Goal: Complete application form: Complete application form

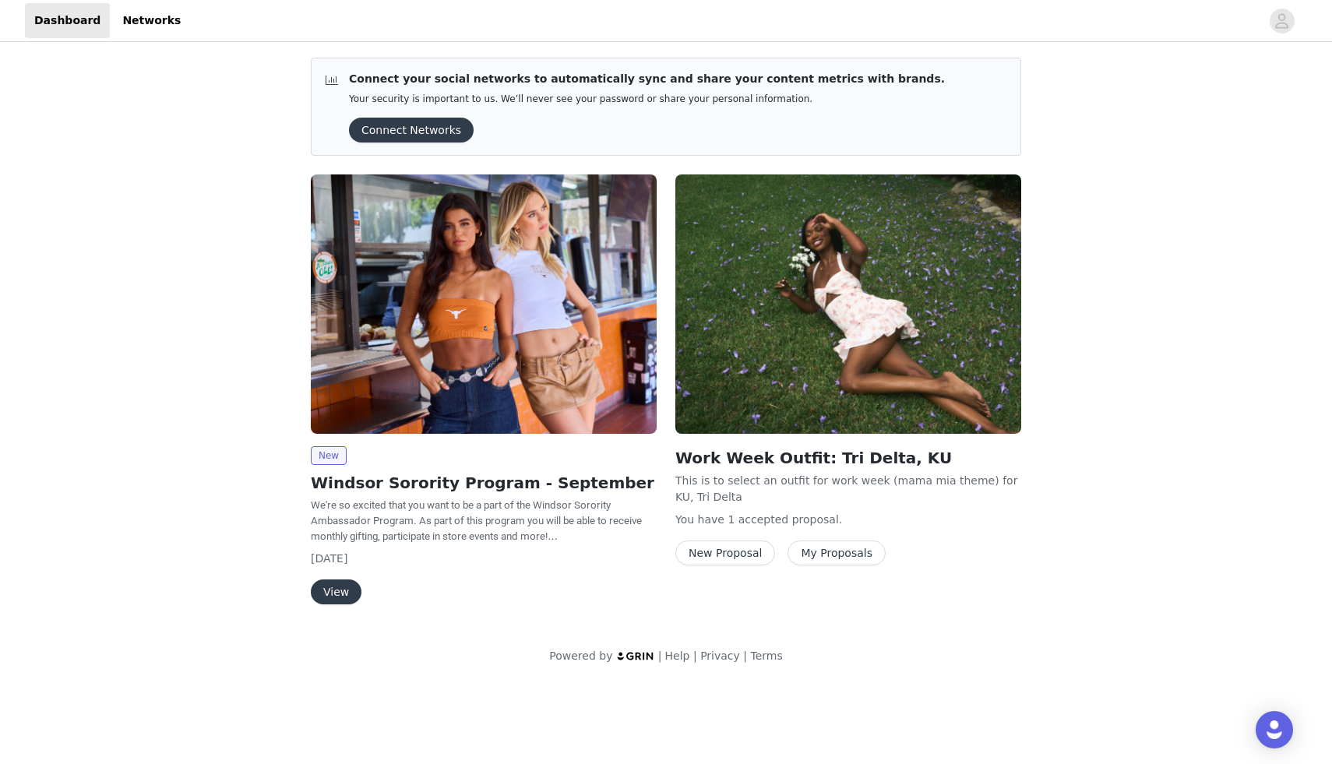
click at [337, 589] on button "View" at bounding box center [336, 592] width 51 height 25
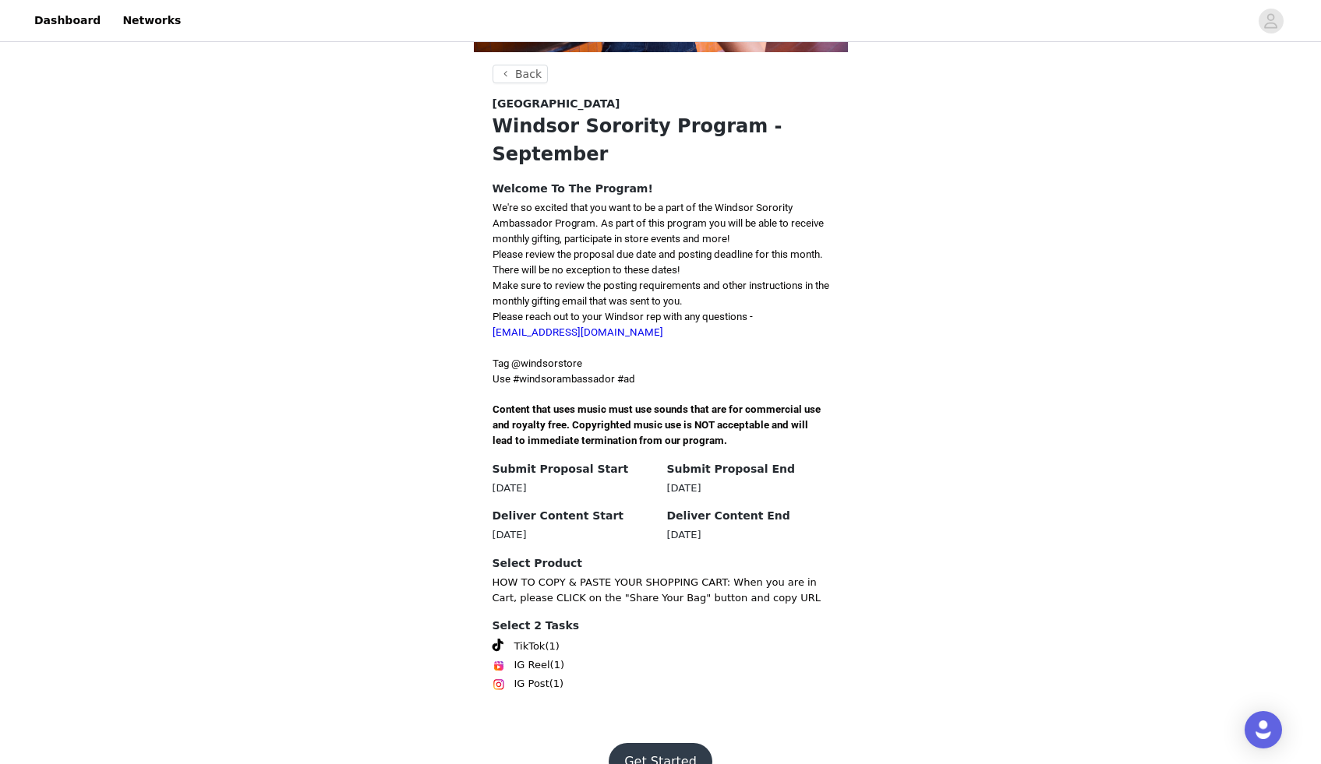
scroll to position [265, 0]
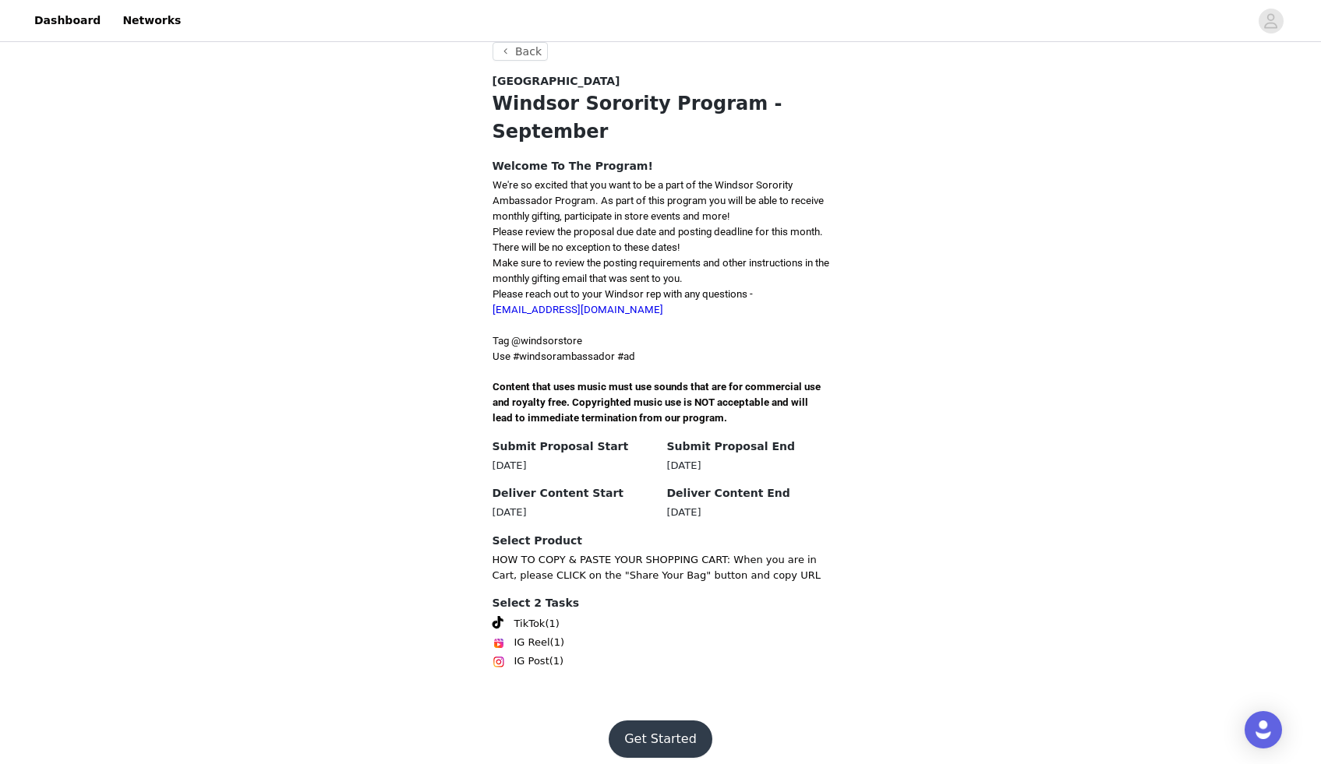
click at [658, 727] on button "Get Started" at bounding box center [661, 739] width 104 height 37
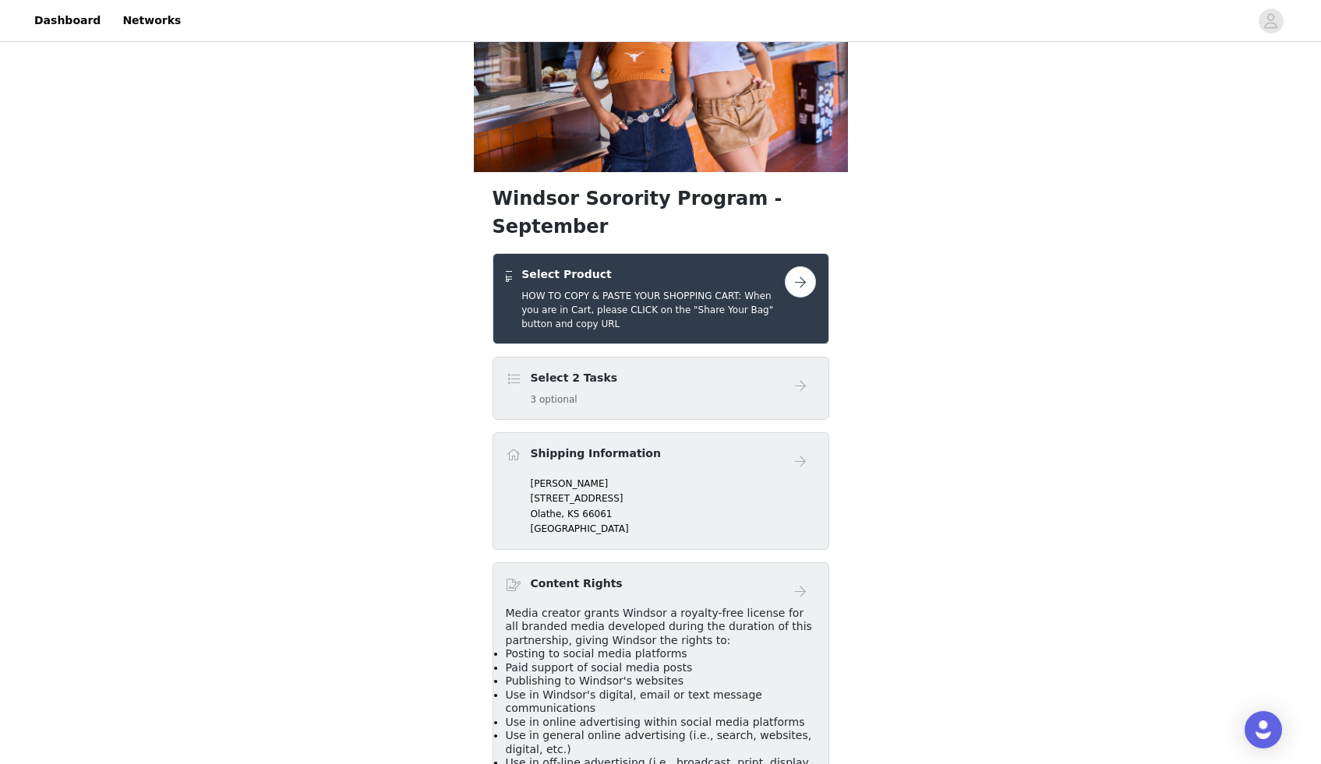
scroll to position [131, 0]
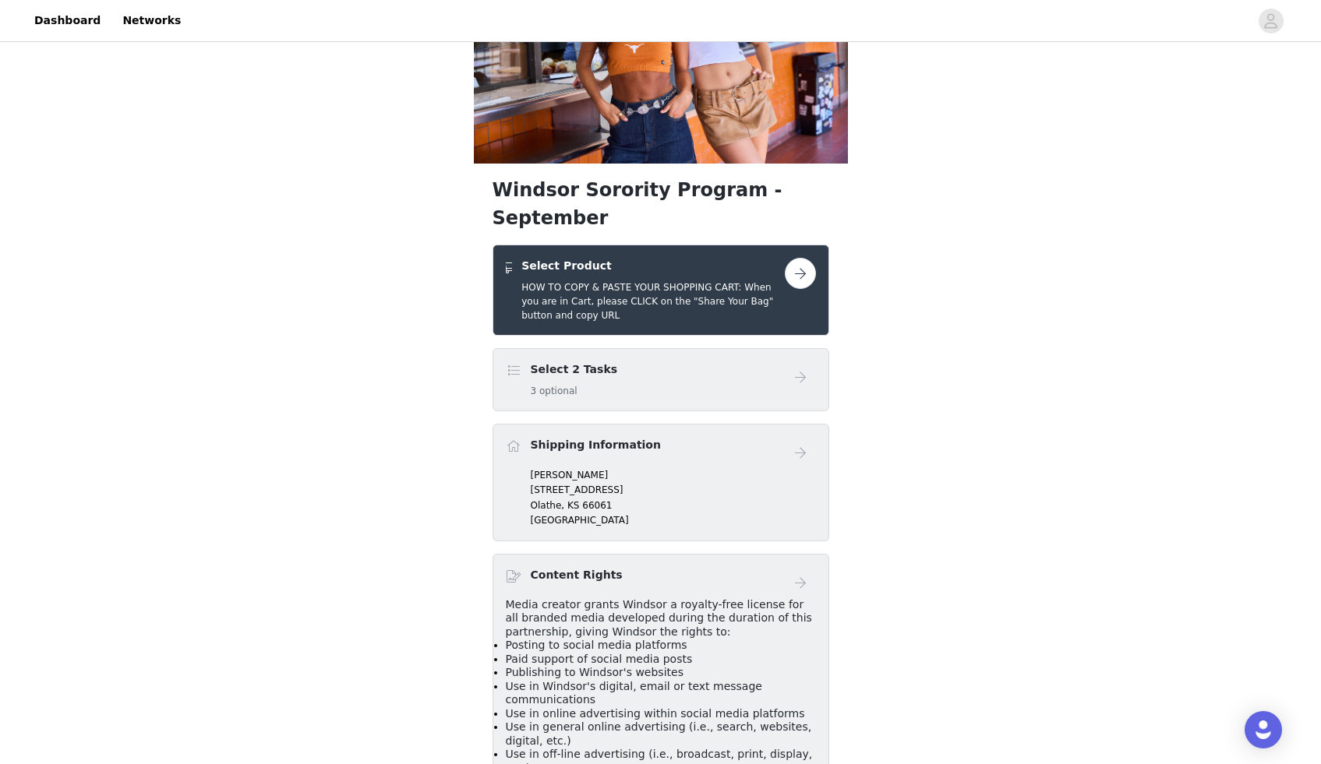
click at [672, 362] on div "Select 2 Tasks 3 optional" at bounding box center [645, 380] width 279 height 37
click at [792, 258] on button "button" at bounding box center [800, 273] width 31 height 31
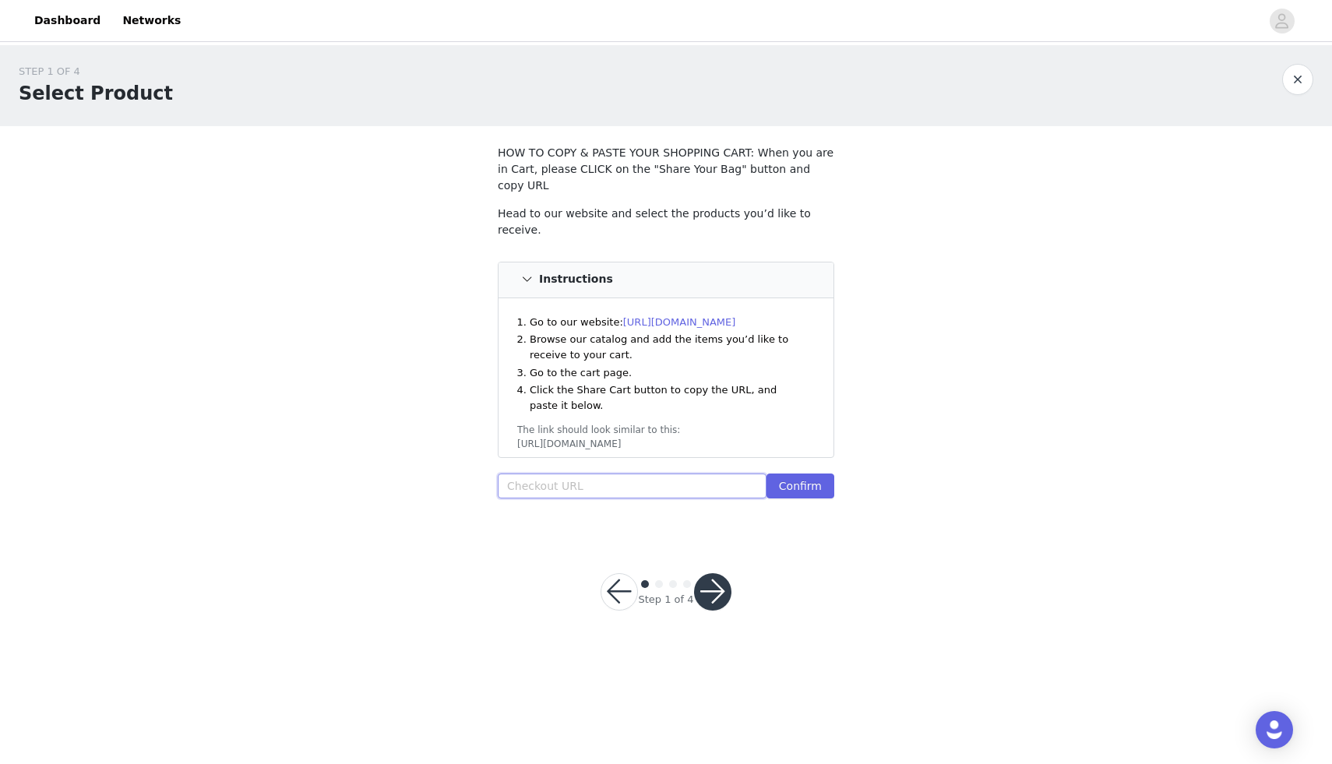
click at [568, 474] on input "text" at bounding box center [632, 486] width 269 height 25
paste input "[URL][DOMAIN_NAME]"
type input "[URL][DOMAIN_NAME]"
drag, startPoint x: 764, startPoint y: 470, endPoint x: 469, endPoint y: 465, distance: 294.6
click at [469, 465] on div "STEP 1 OF 4 Select Product HOW TO COPY & PASTE YOUR SHOPPING CART: When you are…" at bounding box center [666, 290] width 1332 height 491
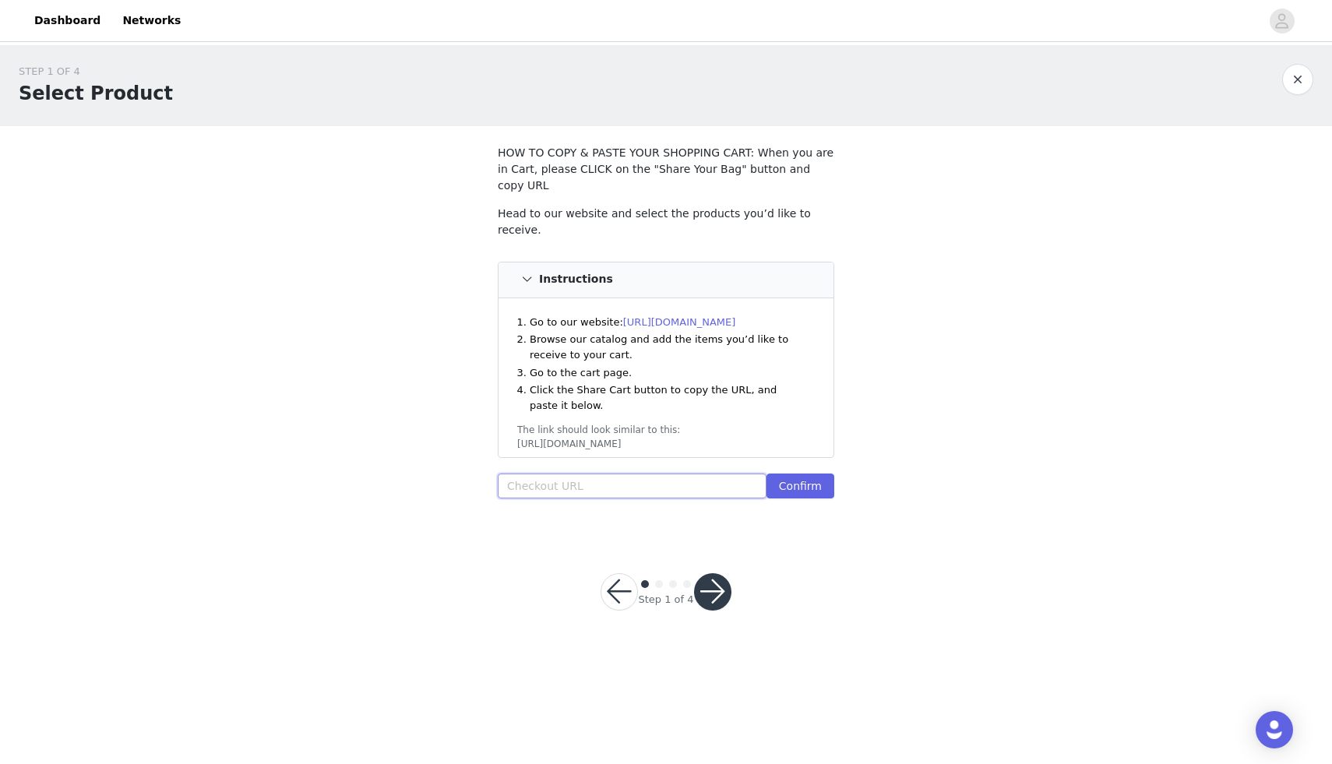
paste input "[URL][DOMAIN_NAME]"
type input "[URL][DOMAIN_NAME]"
click at [817, 474] on button "Confirm" at bounding box center [801, 486] width 68 height 25
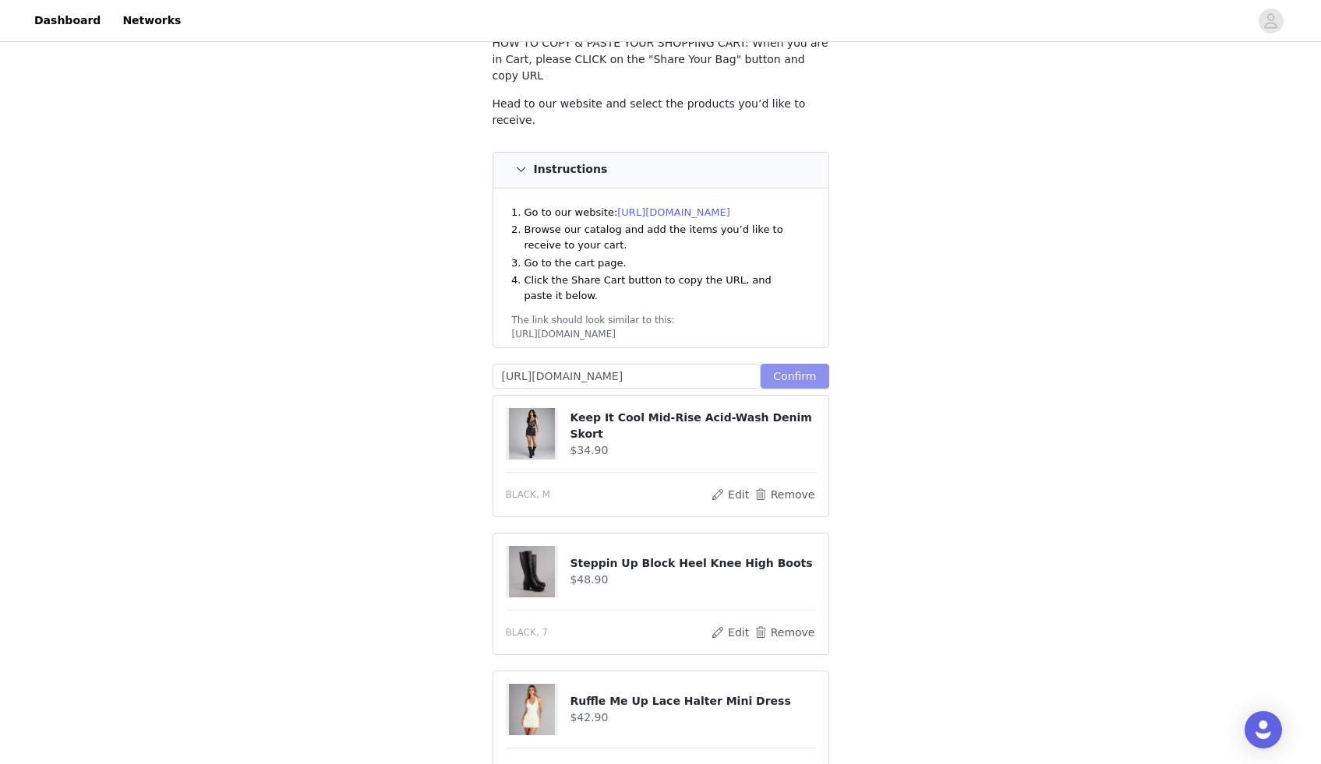
scroll to position [404, 0]
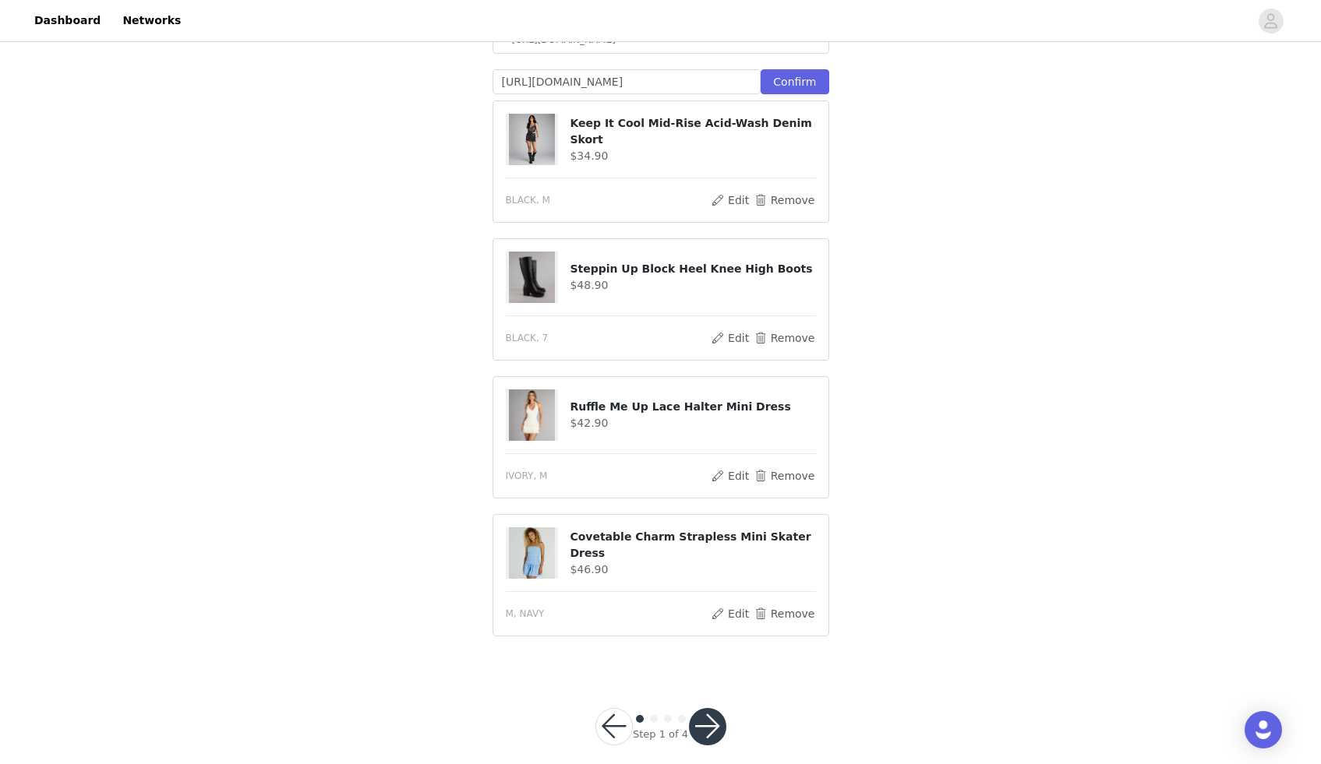
click at [712, 708] on button "button" at bounding box center [707, 726] width 37 height 37
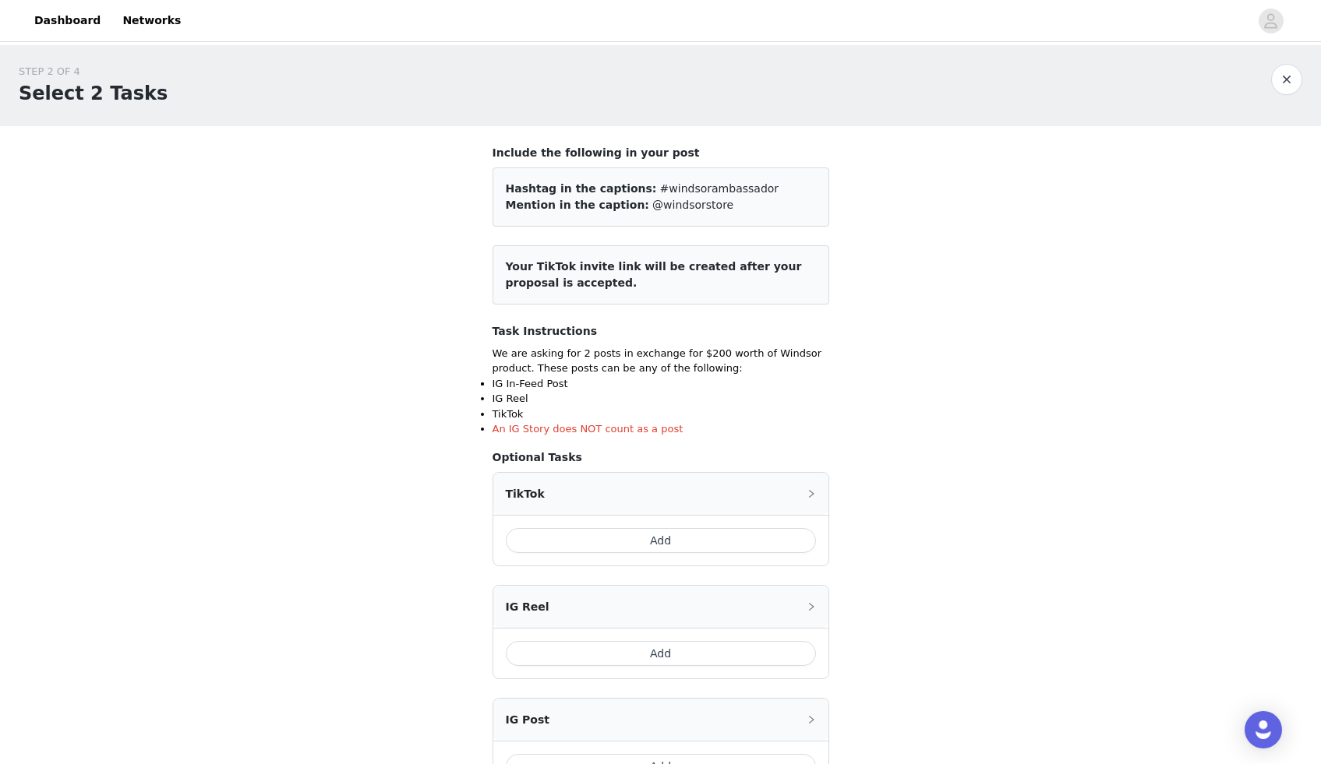
click at [754, 498] on div "TikTok" at bounding box center [660, 494] width 335 height 42
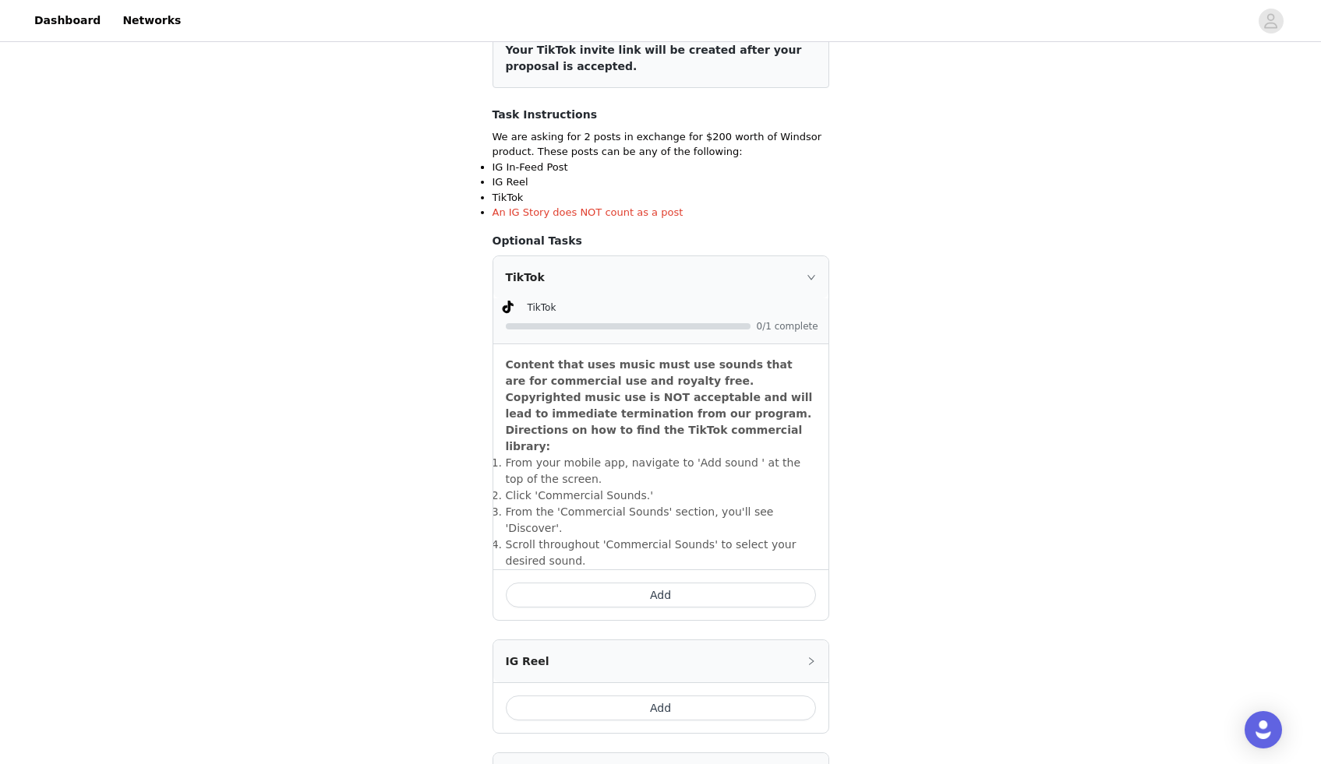
scroll to position [218, 0]
click at [699, 581] on button "Add" at bounding box center [661, 593] width 310 height 25
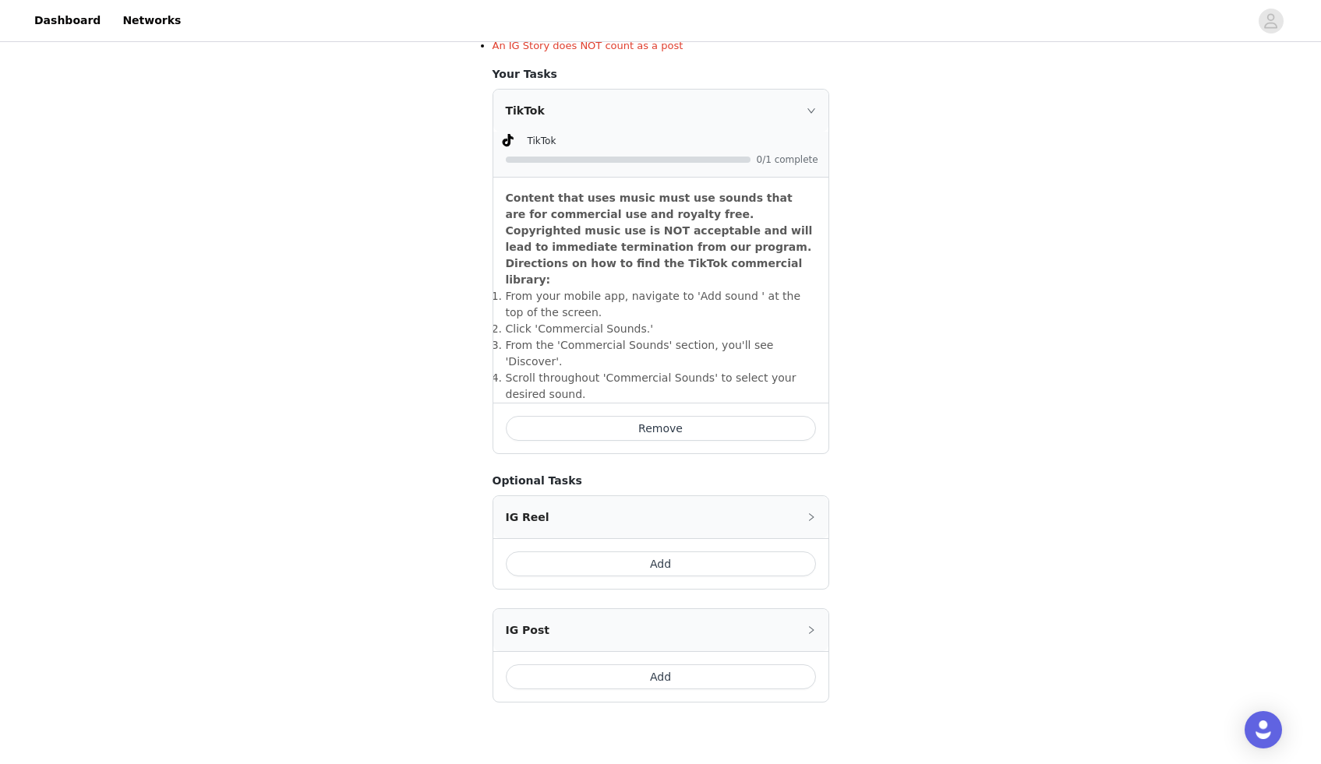
scroll to position [393, 0]
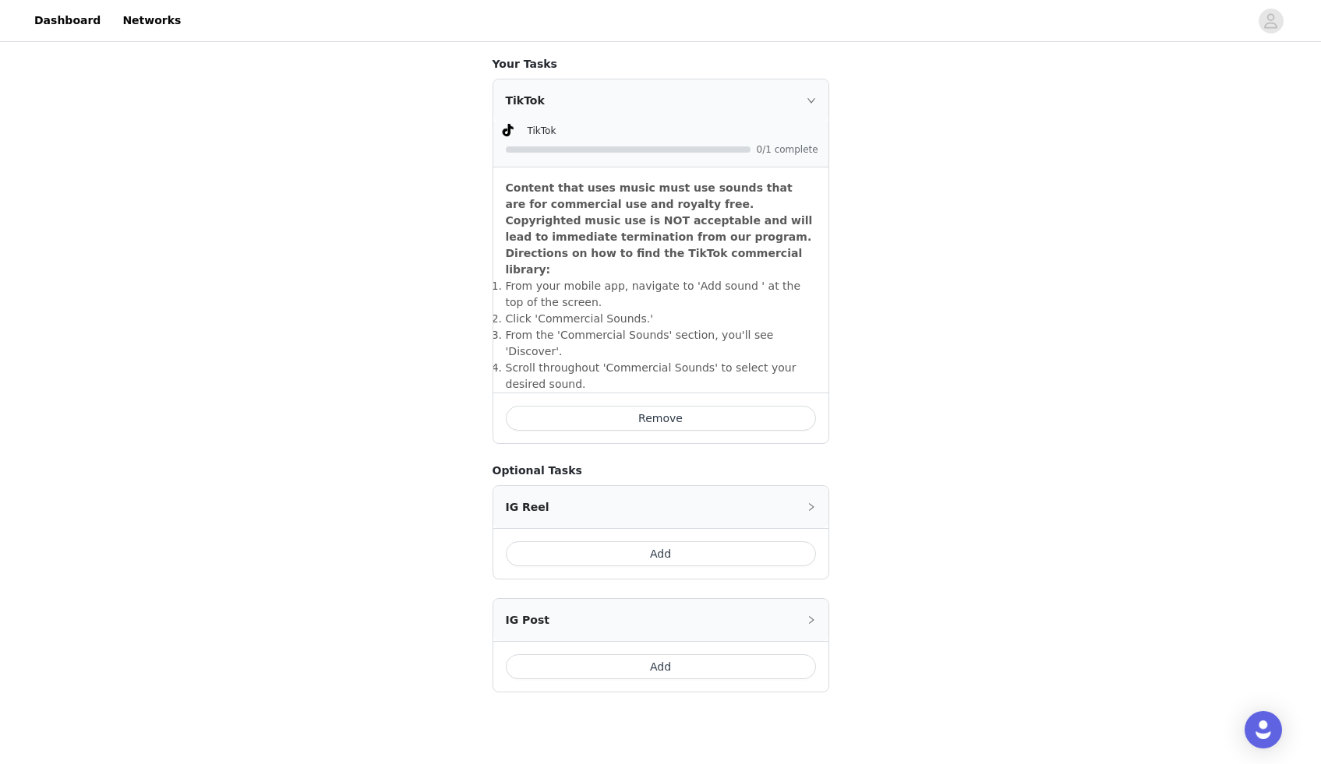
click at [691, 655] on button "Add" at bounding box center [661, 667] width 310 height 25
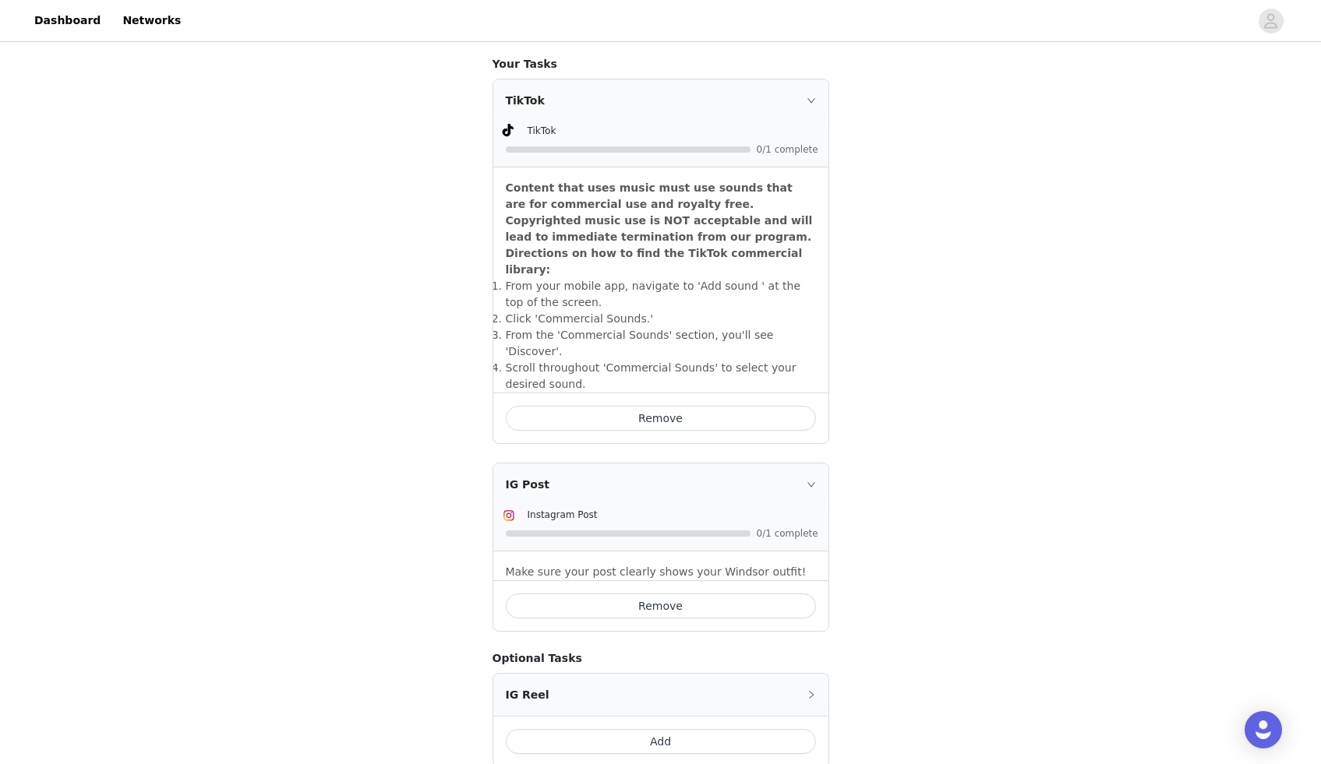
scroll to position [513, 0]
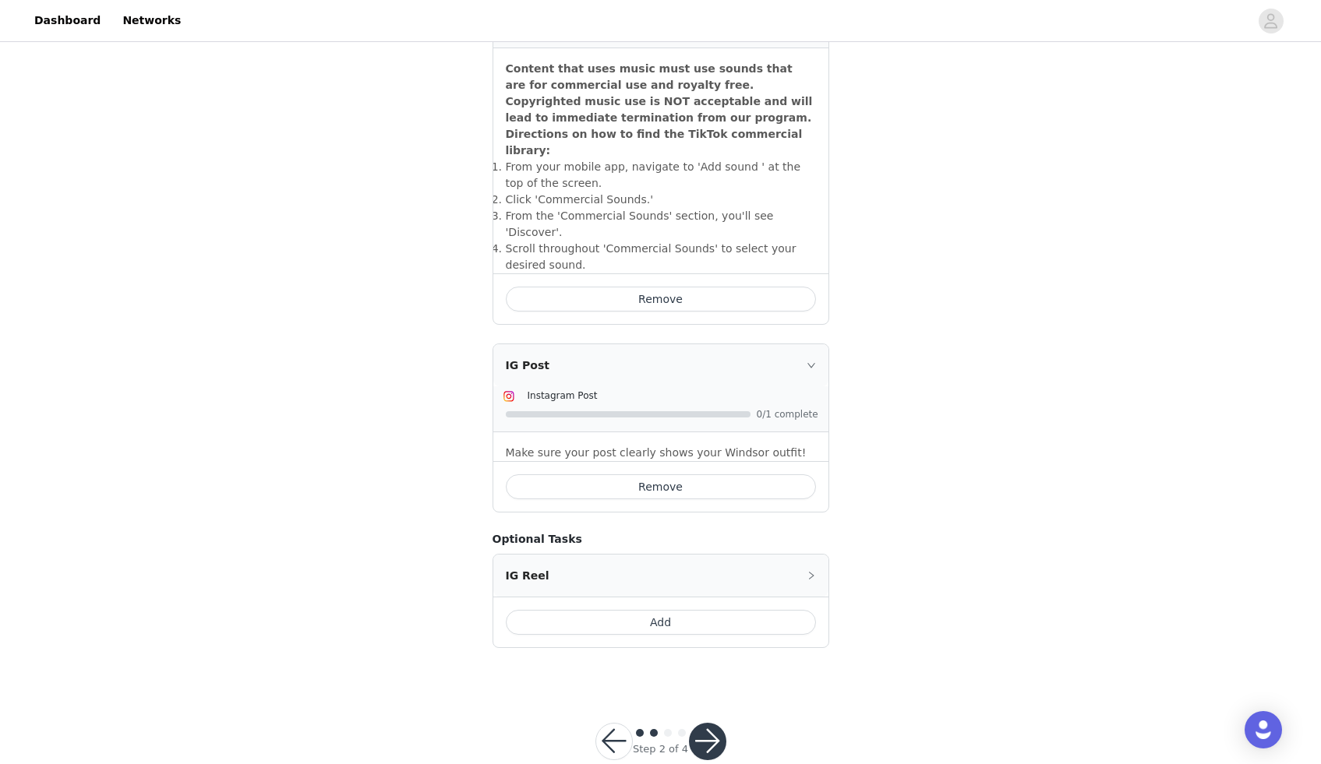
click at [706, 723] on button "button" at bounding box center [707, 741] width 37 height 37
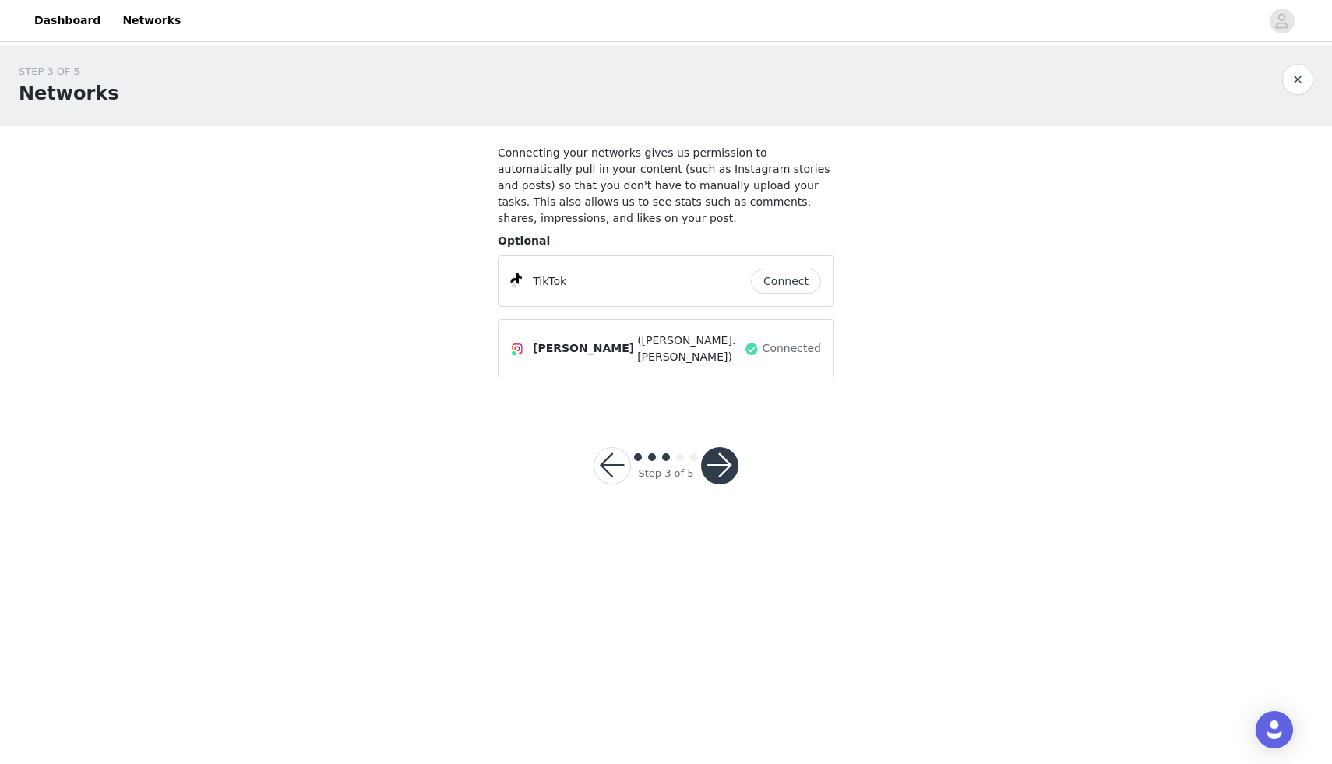
click at [785, 277] on button "Connect" at bounding box center [786, 281] width 70 height 25
click at [720, 458] on button "button" at bounding box center [719, 465] width 37 height 37
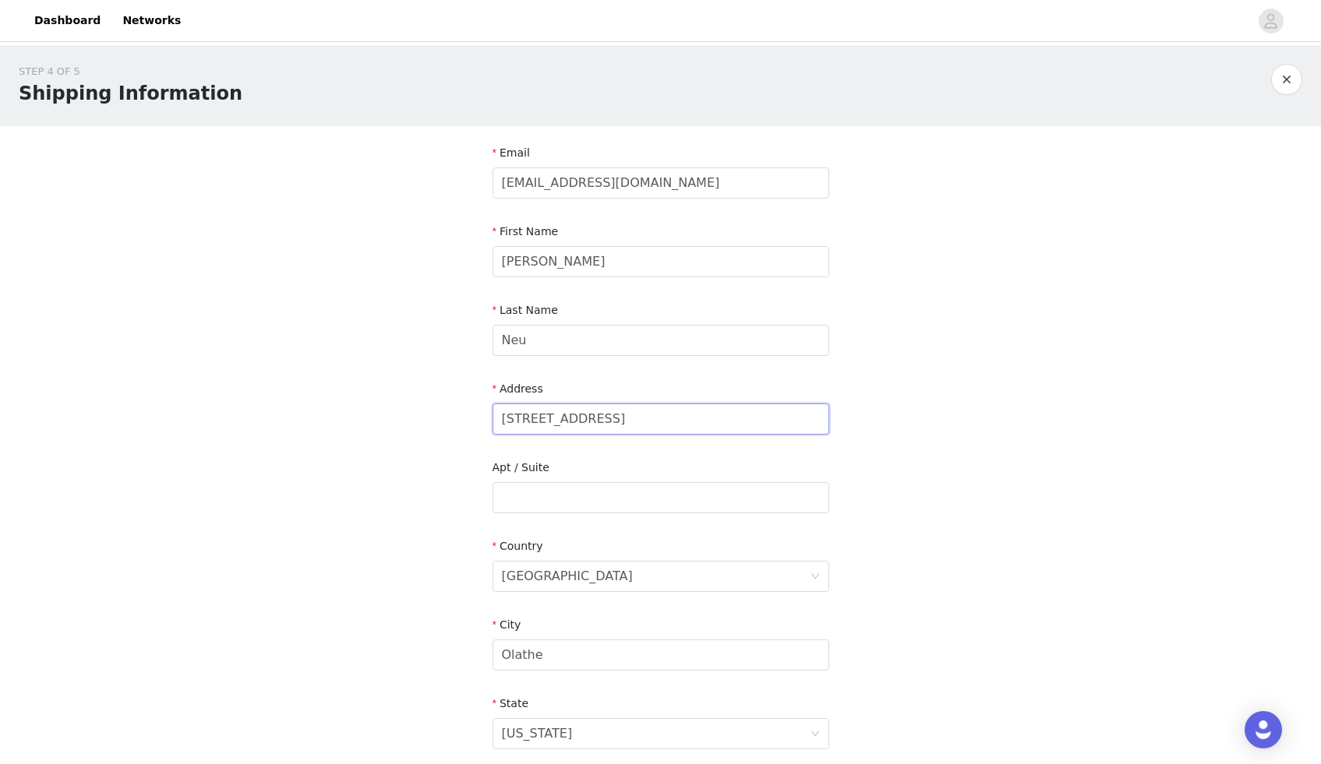
drag, startPoint x: 644, startPoint y: 420, endPoint x: 470, endPoint y: 412, distance: 173.9
click at [470, 411] on div "STEP 4 OF 5 Shipping Information Email [EMAIL_ADDRESS][DOMAIN_NAME] First Name …" at bounding box center [660, 497] width 1321 height 905
type input "[STREET_ADDRESS]"
click at [884, 470] on div "STEP 4 OF 5 Shipping Information Email [EMAIL_ADDRESS][DOMAIN_NAME] First Name …" at bounding box center [660, 497] width 1321 height 905
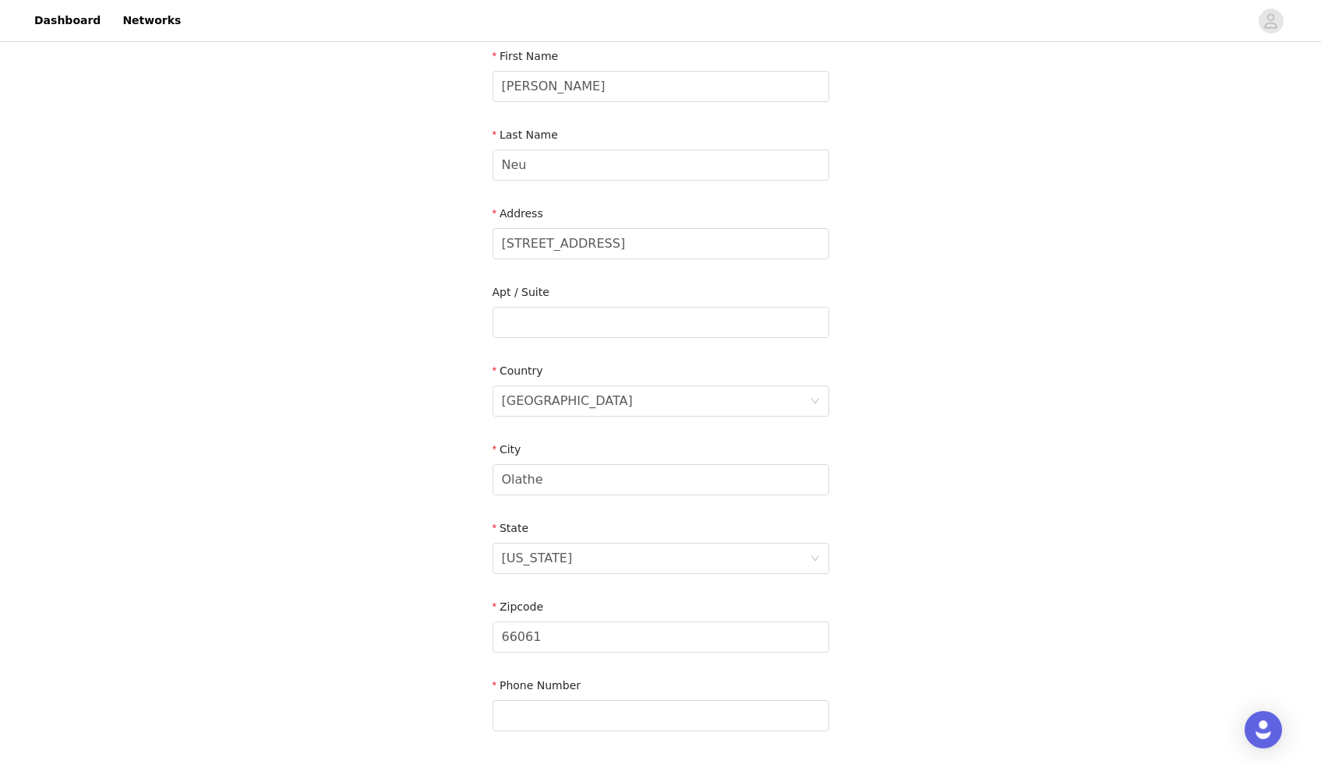
scroll to position [183, 0]
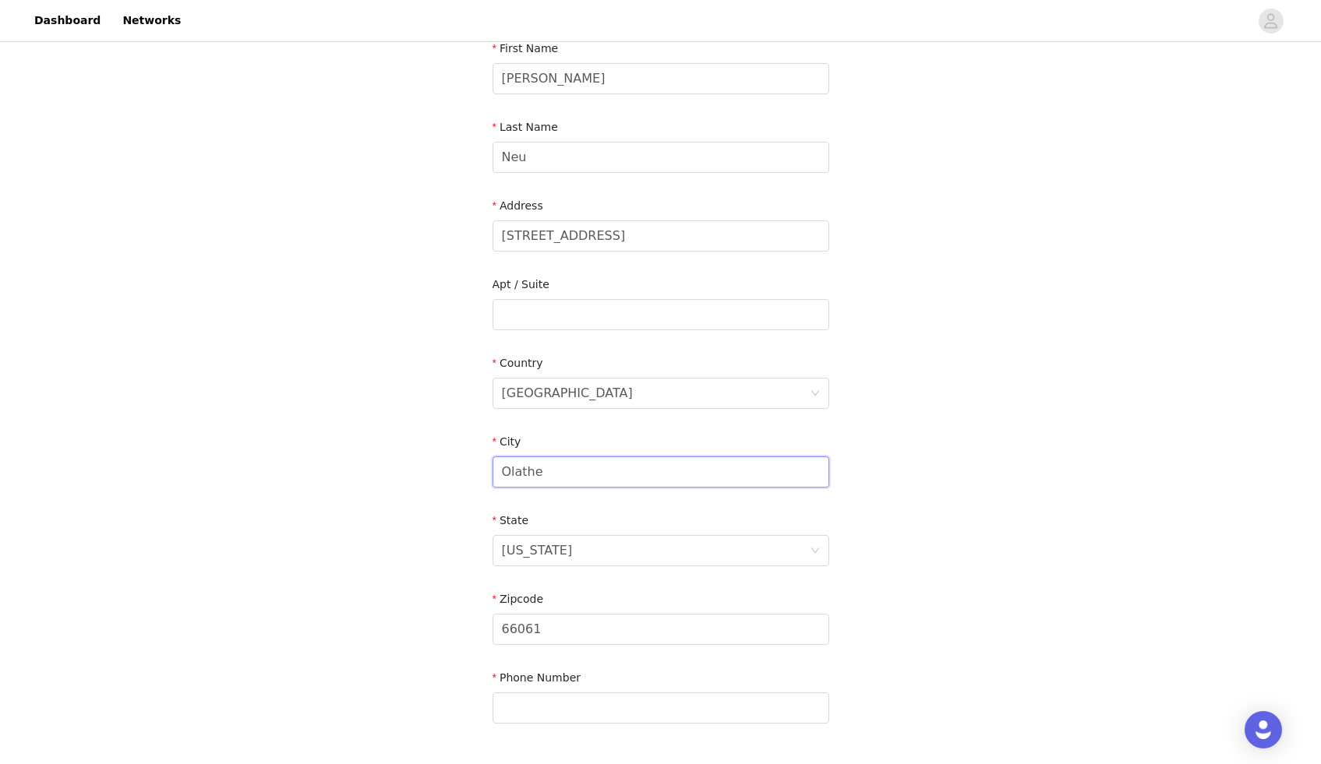
click at [676, 482] on input "Olathe" at bounding box center [660, 472] width 337 height 31
drag, startPoint x: 539, startPoint y: 475, endPoint x: 475, endPoint y: 474, distance: 64.7
click at [475, 474] on section "Email [EMAIL_ADDRESS][DOMAIN_NAME] First Name [PERSON_NAME] Last Name [PERSON_N…" at bounding box center [661, 355] width 374 height 824
type input "[PERSON_NAME]"
click at [579, 635] on input "66061" at bounding box center [660, 629] width 337 height 31
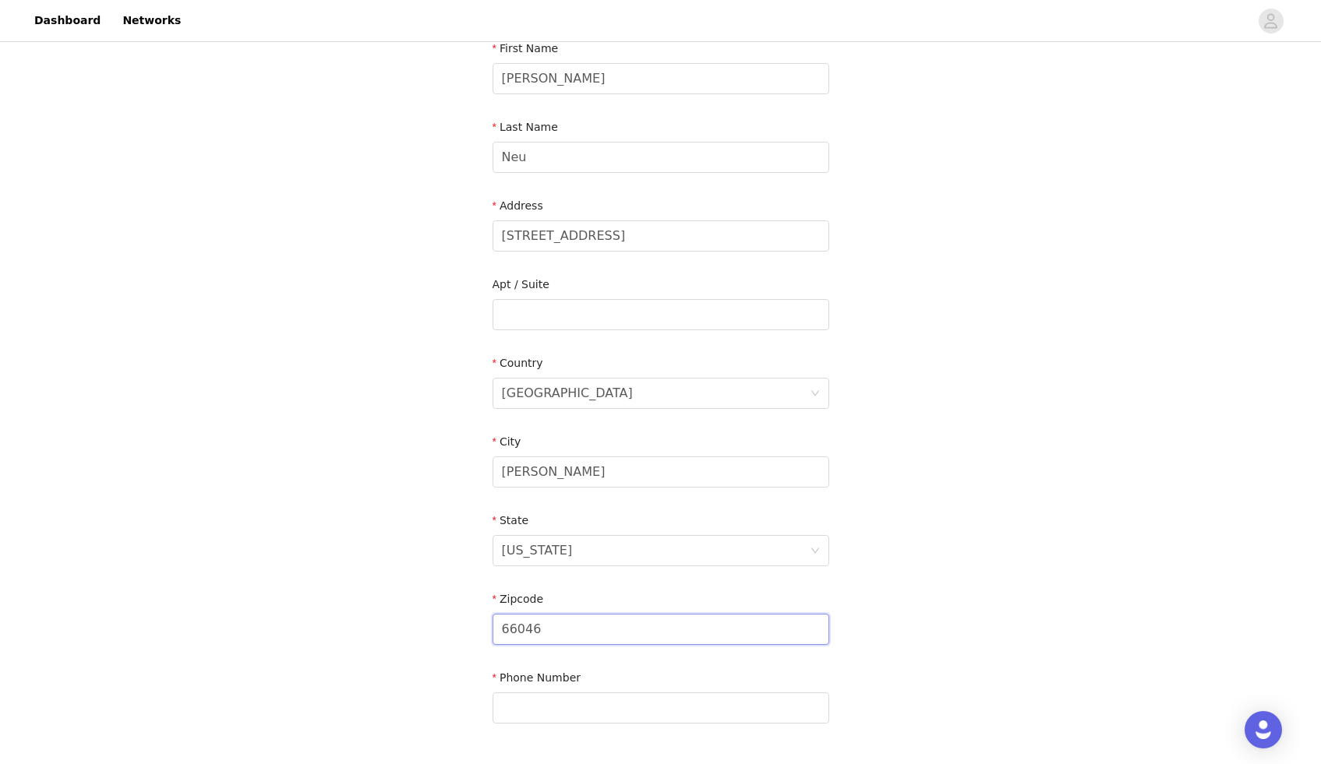
type input "66046"
click at [868, 588] on div "STEP 4 OF 5 Shipping Information Email [EMAIL_ADDRESS][DOMAIN_NAME] First Name …" at bounding box center [660, 314] width 1321 height 905
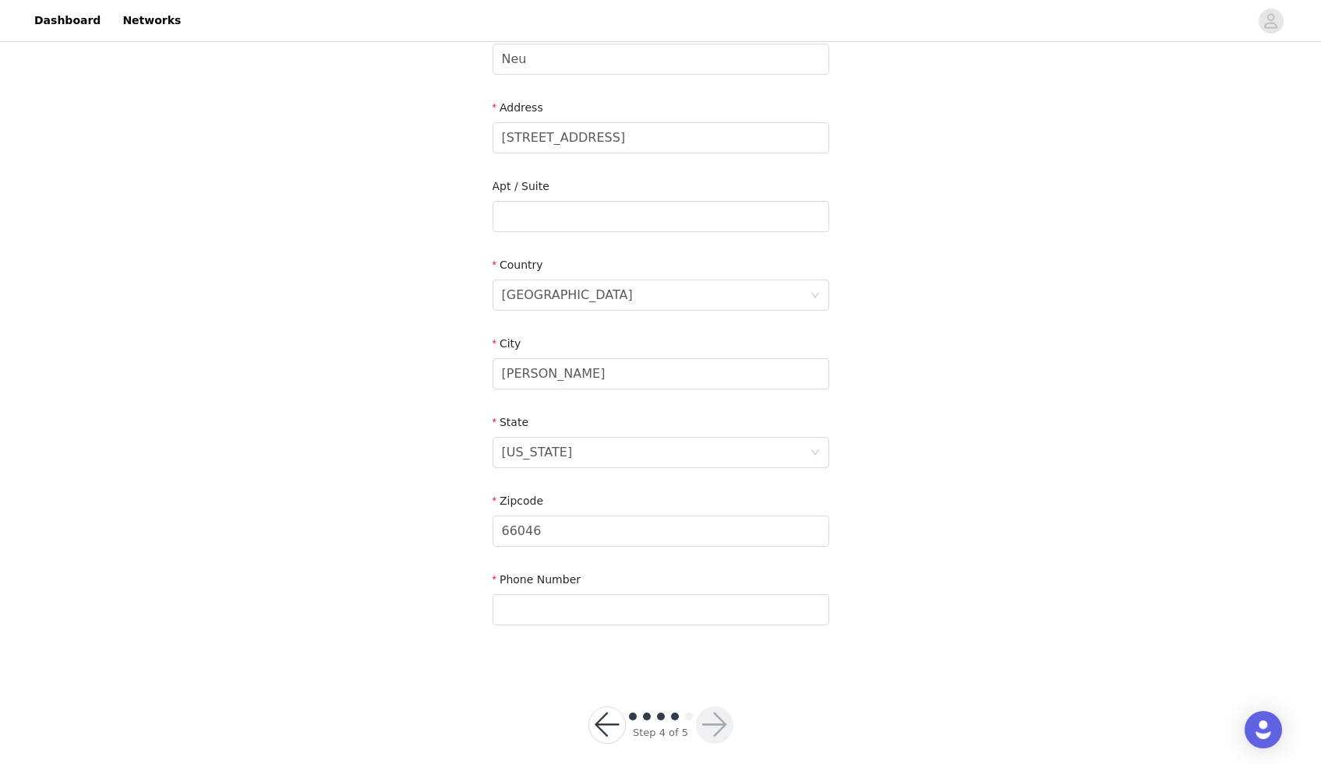
scroll to position [292, 0]
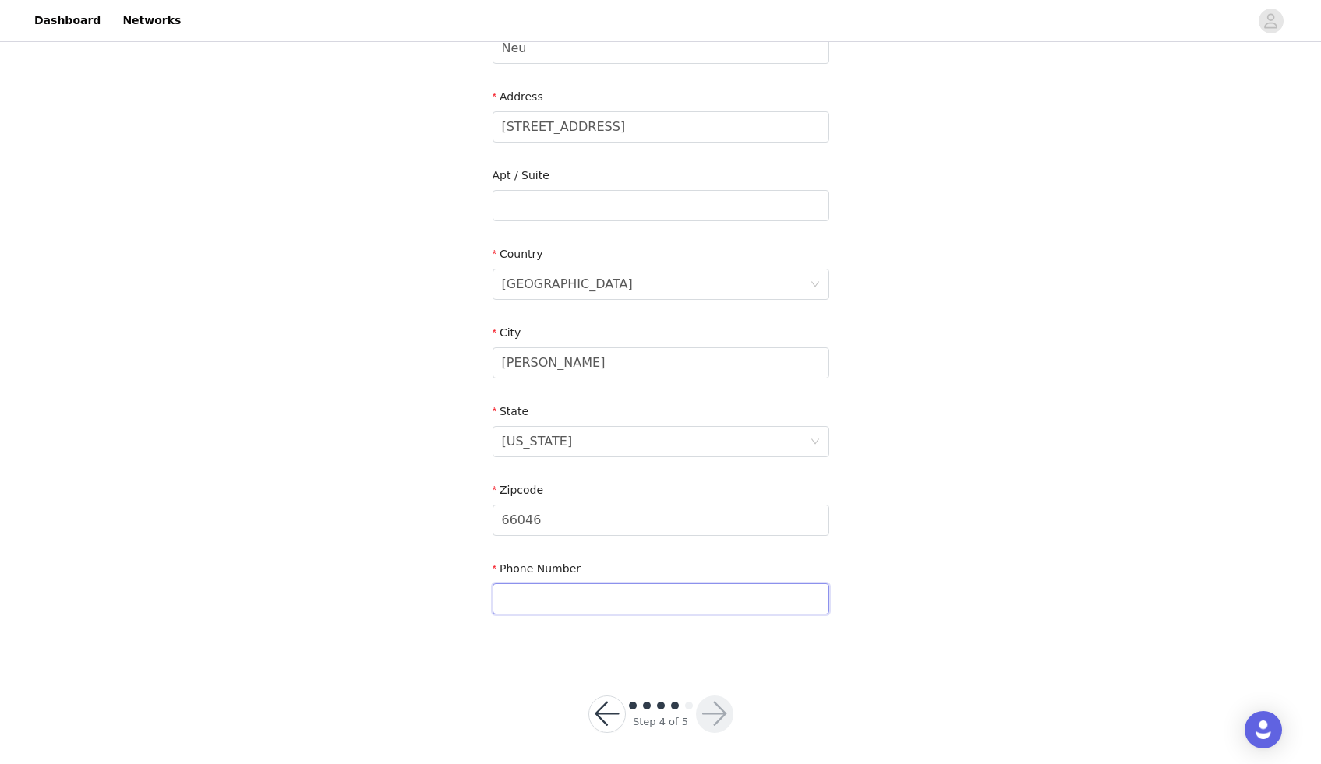
click at [727, 603] on input "text" at bounding box center [660, 599] width 337 height 31
type input "9136331280"
click at [1053, 547] on div "STEP 4 OF 5 Shipping Information Email [EMAIL_ADDRESS][DOMAIN_NAME] First Name …" at bounding box center [660, 205] width 1321 height 905
click at [609, 521] on input "66046" at bounding box center [660, 520] width 337 height 31
type input "66044"
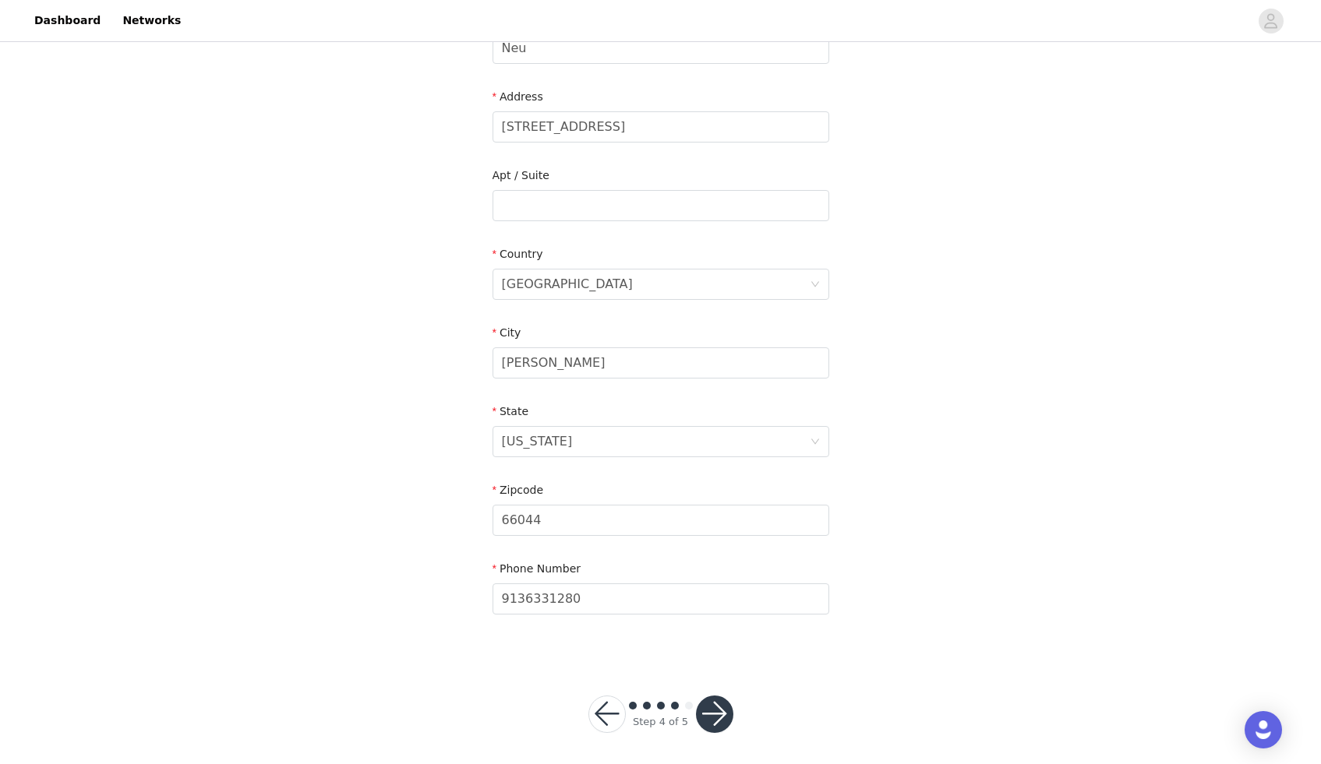
click at [930, 574] on div "STEP 4 OF 5 Shipping Information Email [EMAIL_ADDRESS][DOMAIN_NAME] First Name …" at bounding box center [660, 205] width 1321 height 905
click at [714, 712] on button "button" at bounding box center [714, 714] width 37 height 37
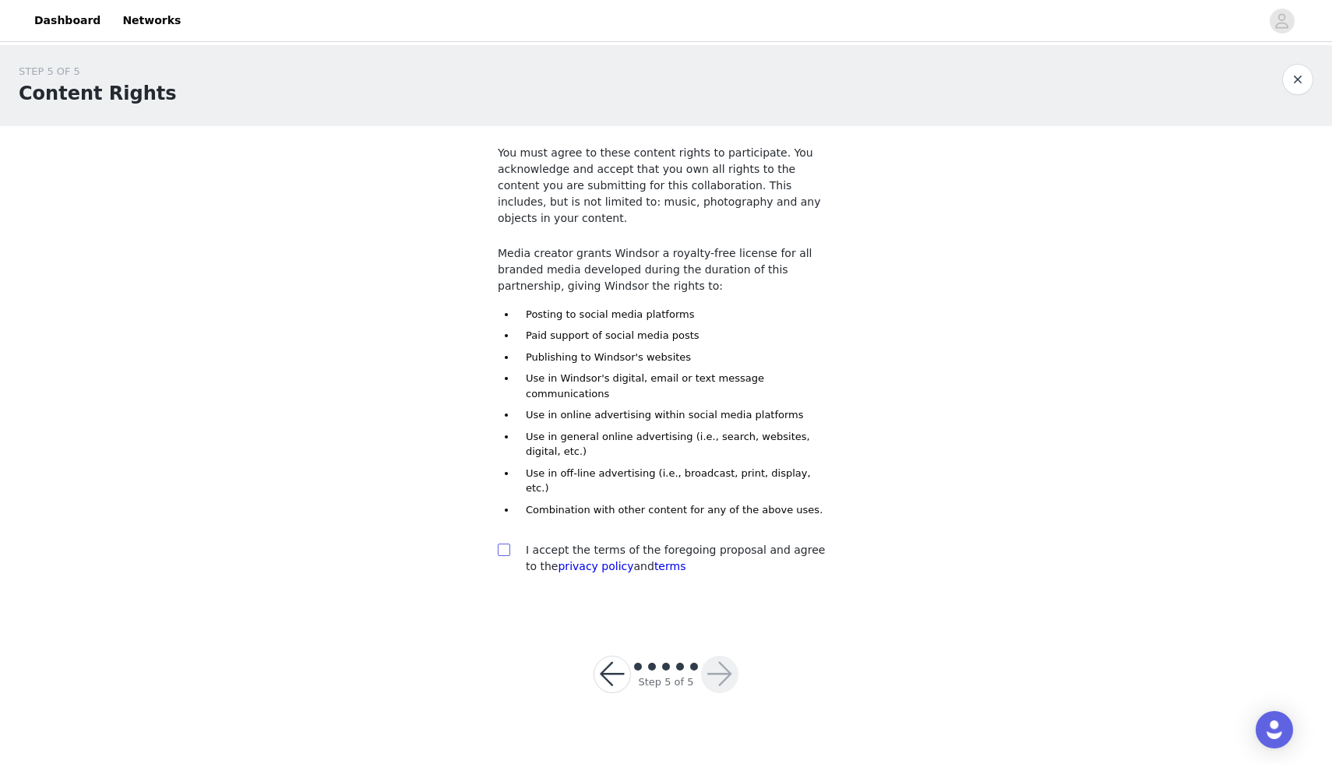
click at [503, 544] on input "checkbox" at bounding box center [503, 549] width 11 height 11
checkbox input "true"
click at [725, 656] on button "button" at bounding box center [719, 674] width 37 height 37
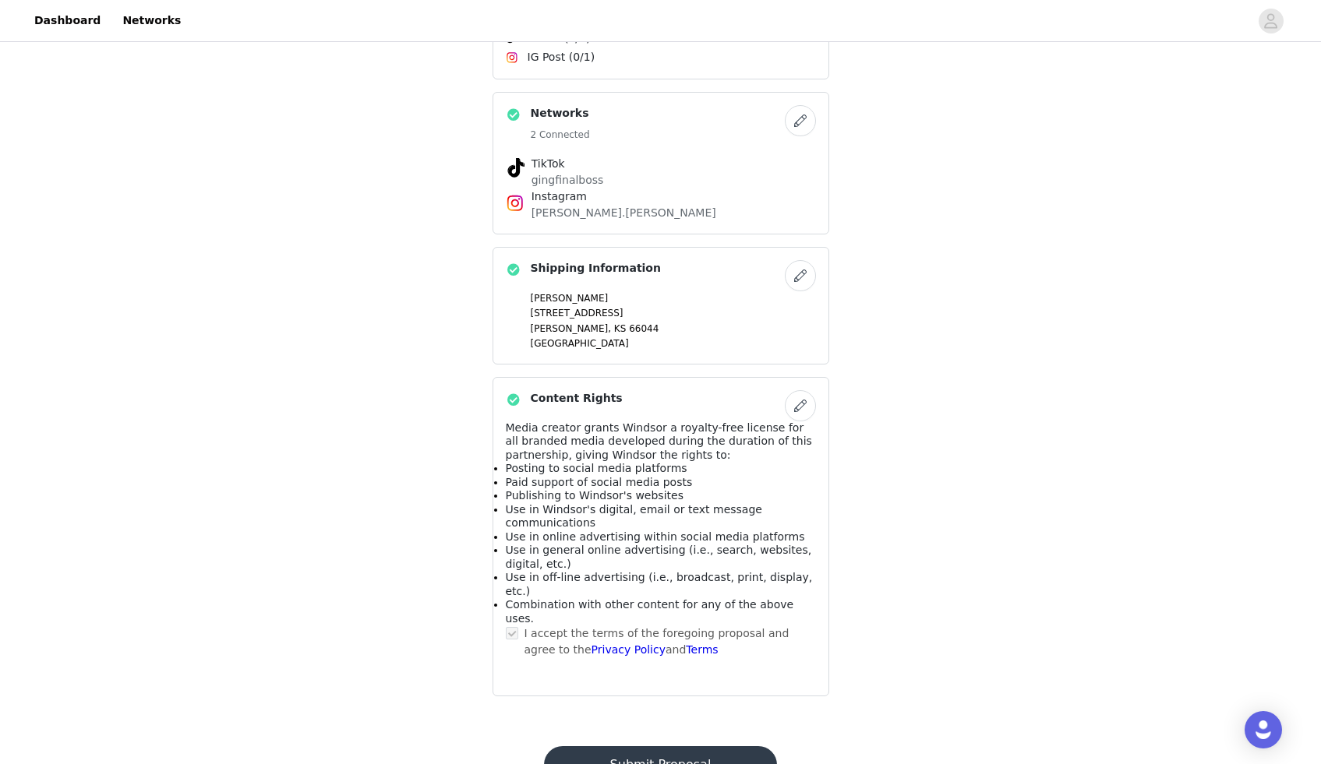
scroll to position [733, 0]
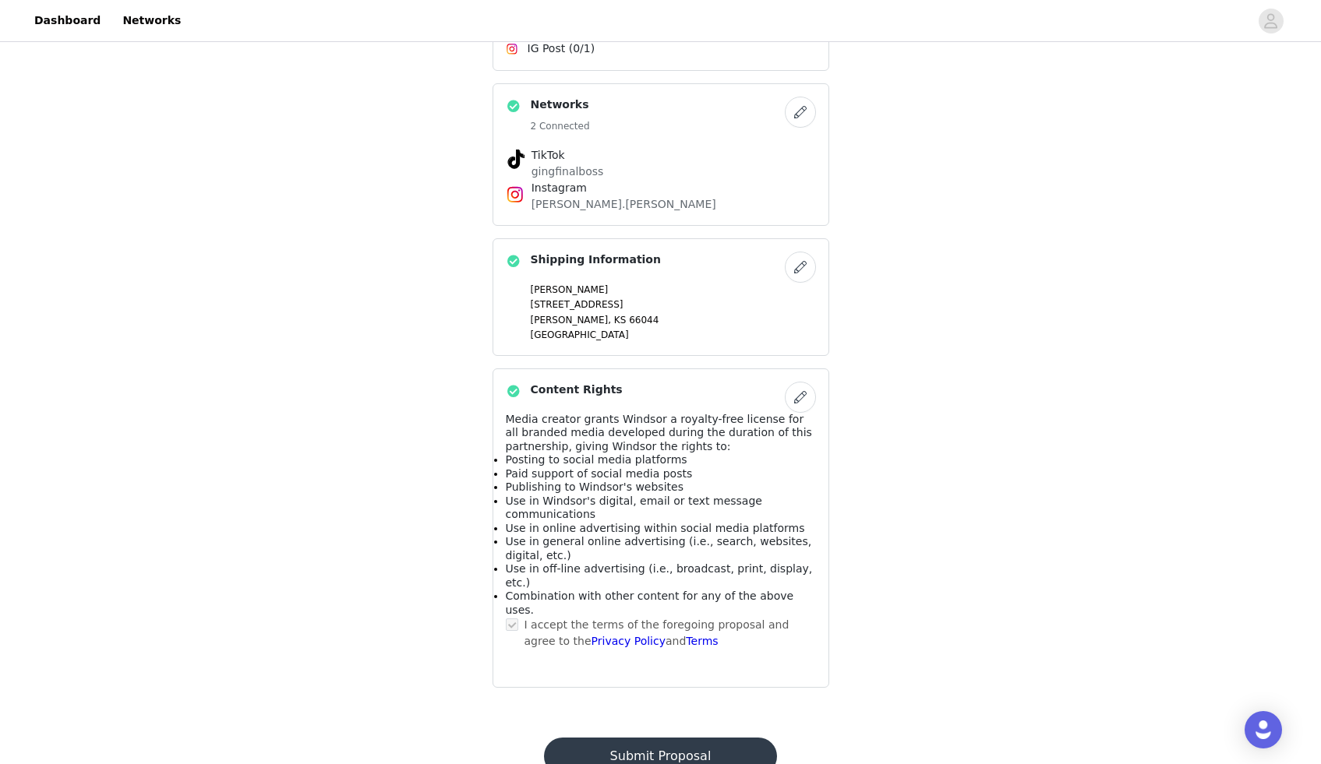
click at [685, 738] on button "Submit Proposal" at bounding box center [660, 756] width 233 height 37
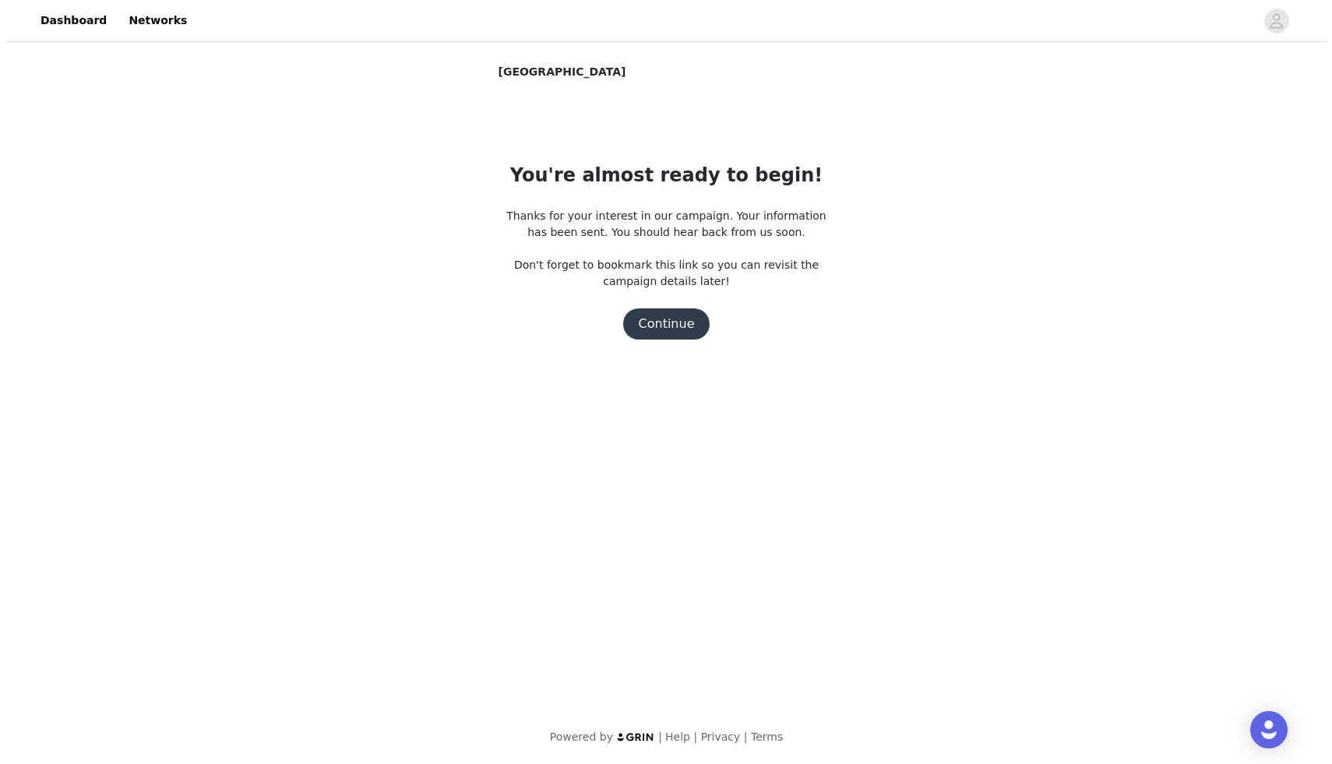
scroll to position [0, 0]
click at [658, 332] on button "Continue" at bounding box center [666, 324] width 87 height 31
